Goal: Navigation & Orientation: Find specific page/section

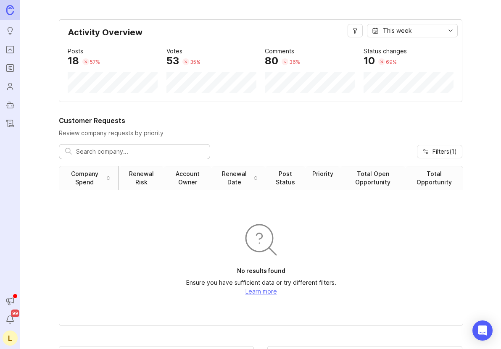
scroll to position [2, 0]
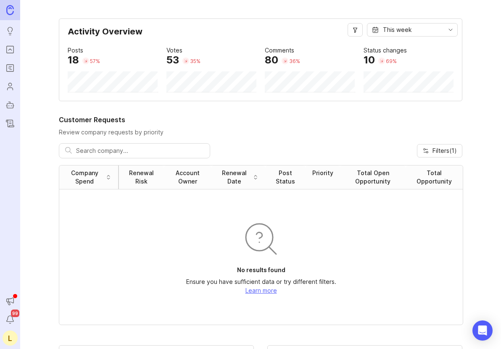
click at [12, 66] on icon "Roadmaps" at bounding box center [9, 68] width 9 height 10
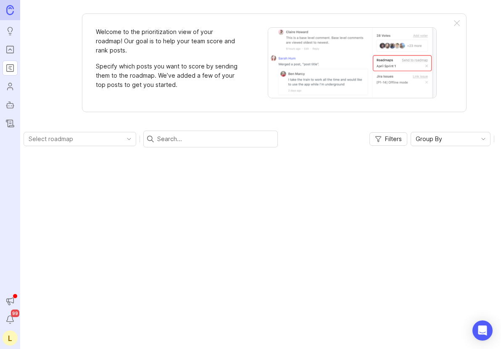
click at [13, 52] on icon "Portal" at bounding box center [9, 50] width 9 height 10
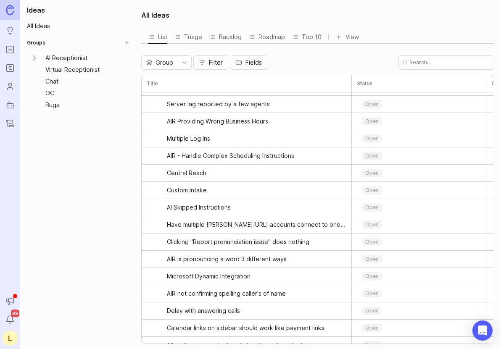
scroll to position [632, 0]
